Goal: Entertainment & Leisure: Consume media (video, audio)

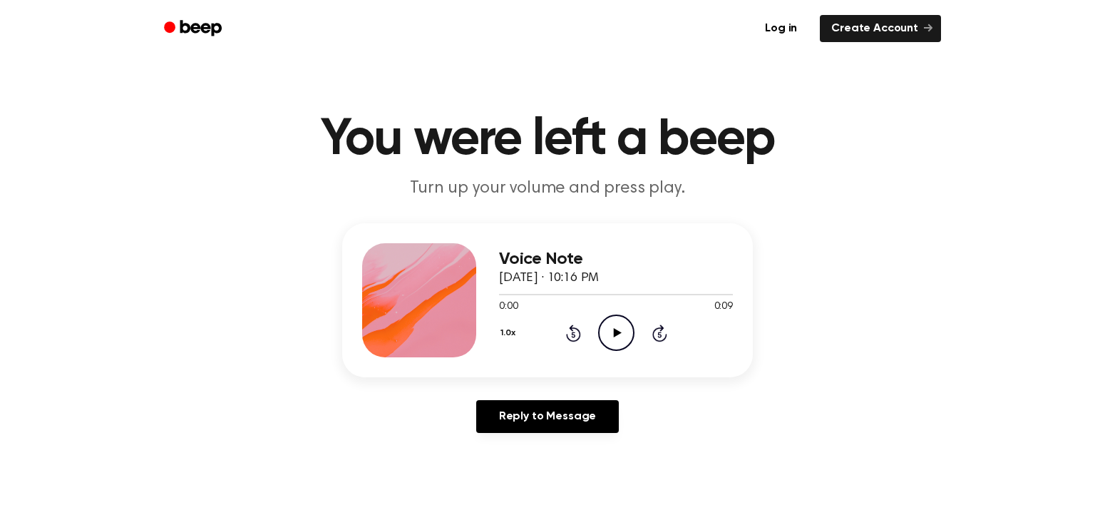
click at [615, 319] on icon "Play Audio" at bounding box center [616, 333] width 36 height 36
click at [604, 337] on icon "Play Audio" at bounding box center [616, 333] width 36 height 36
click at [602, 324] on icon "Play Audio" at bounding box center [616, 333] width 36 height 36
click at [610, 323] on icon "Play Audio" at bounding box center [616, 333] width 36 height 36
click at [620, 319] on icon "Play Audio" at bounding box center [616, 333] width 36 height 36
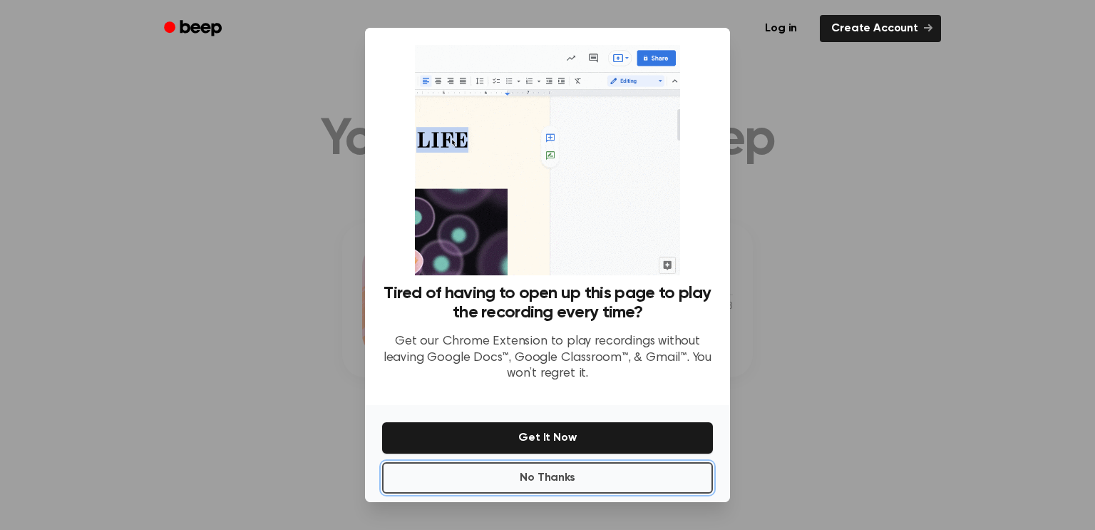
drag, startPoint x: 491, startPoint y: 472, endPoint x: 501, endPoint y: 469, distance: 10.4
click at [500, 471] on button "No Thanks" at bounding box center [547, 477] width 331 height 31
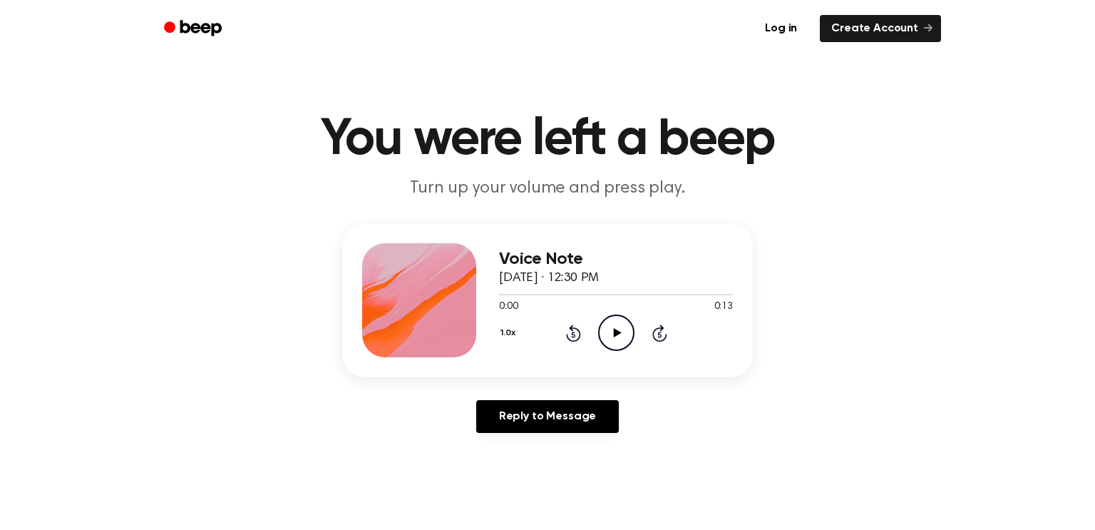
click at [615, 347] on icon "Play Audio" at bounding box center [616, 333] width 36 height 36
